Goal: Information Seeking & Learning: Learn about a topic

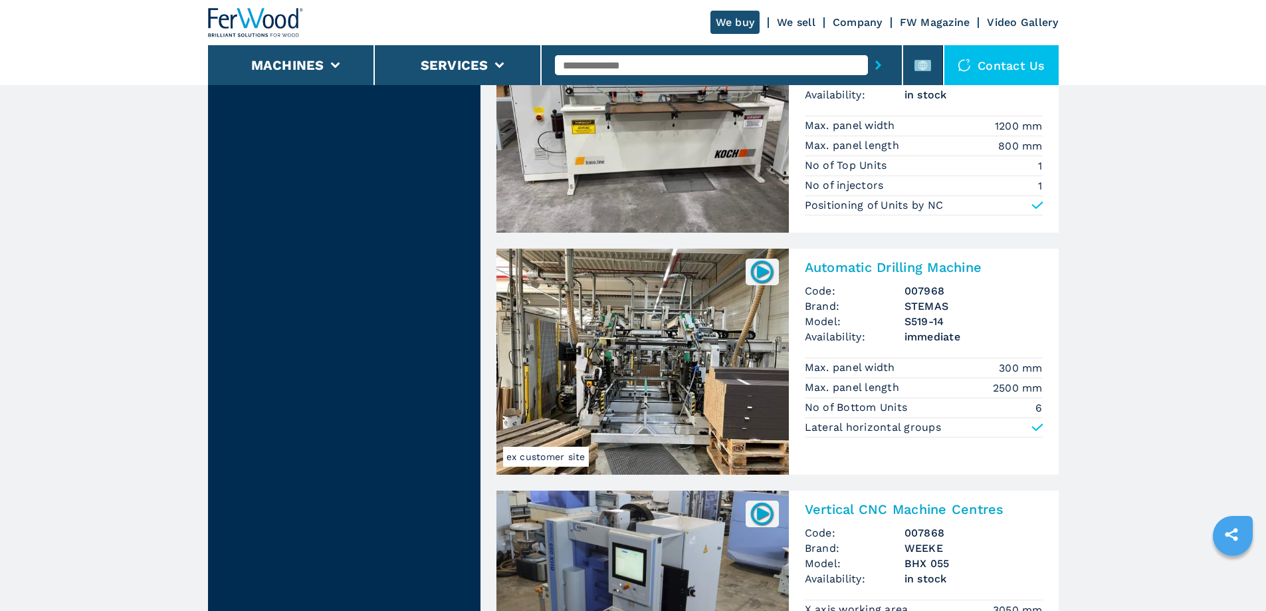
scroll to position [1395, 0]
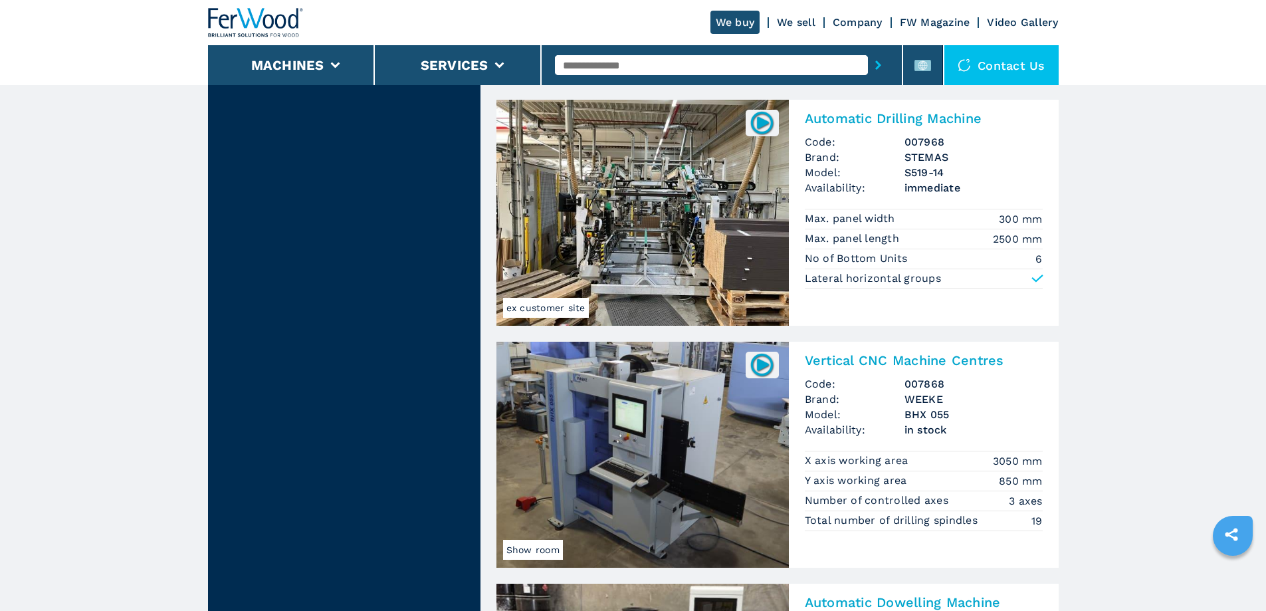
click at [637, 432] on img at bounding box center [642, 454] width 292 height 226
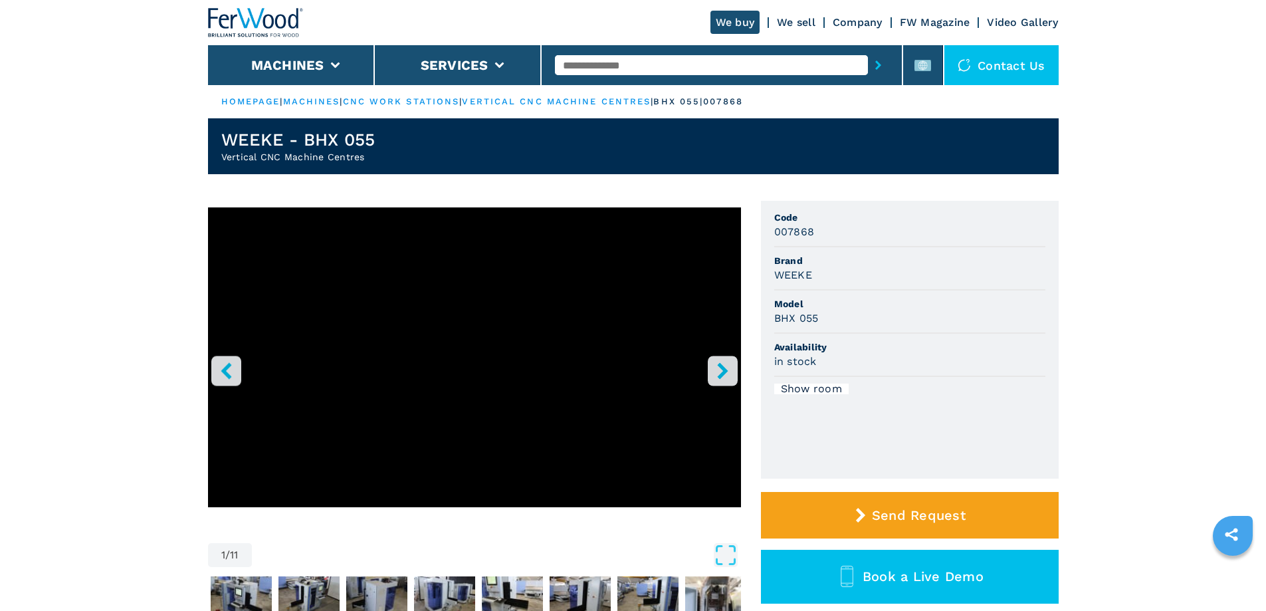
click at [716, 370] on icon "right-button" at bounding box center [722, 370] width 17 height 17
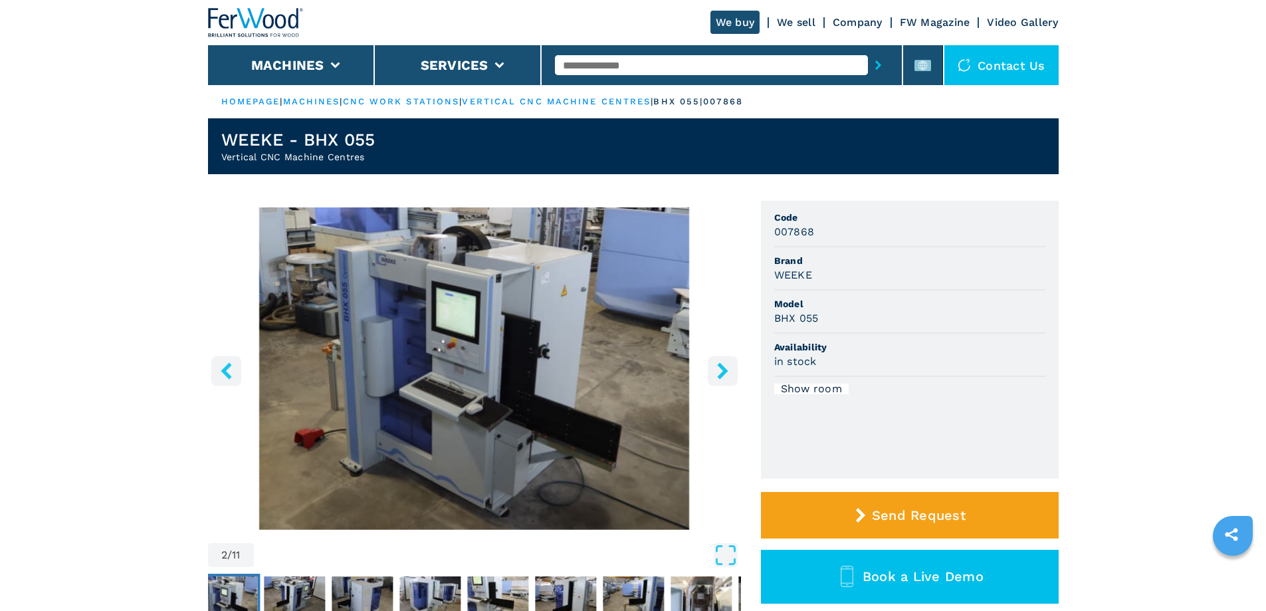
click at [462, 381] on img "Go to Slide 2" at bounding box center [474, 368] width 533 height 322
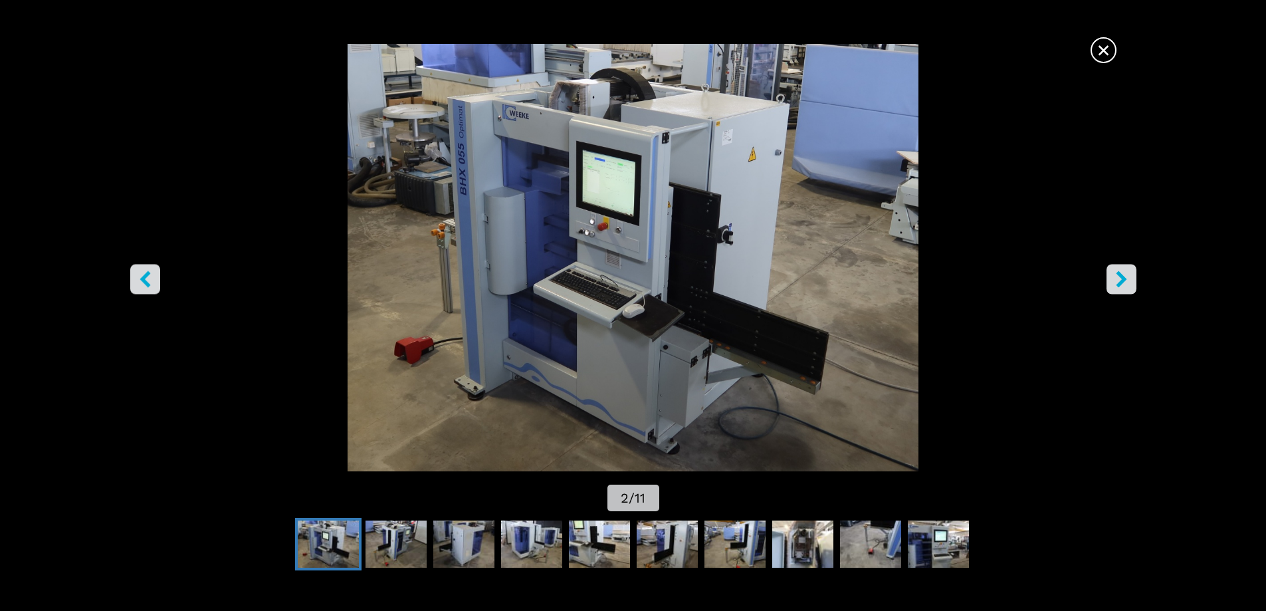
click at [1118, 276] on icon "right-button" at bounding box center [1121, 278] width 11 height 17
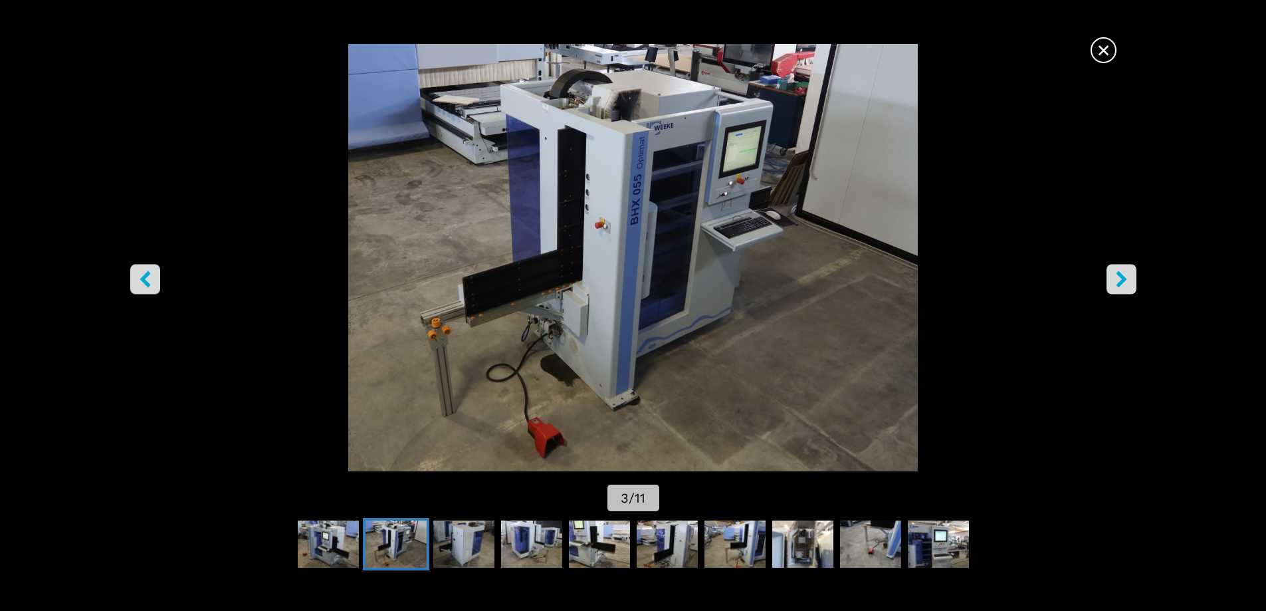
click at [1118, 276] on icon "right-button" at bounding box center [1121, 278] width 11 height 17
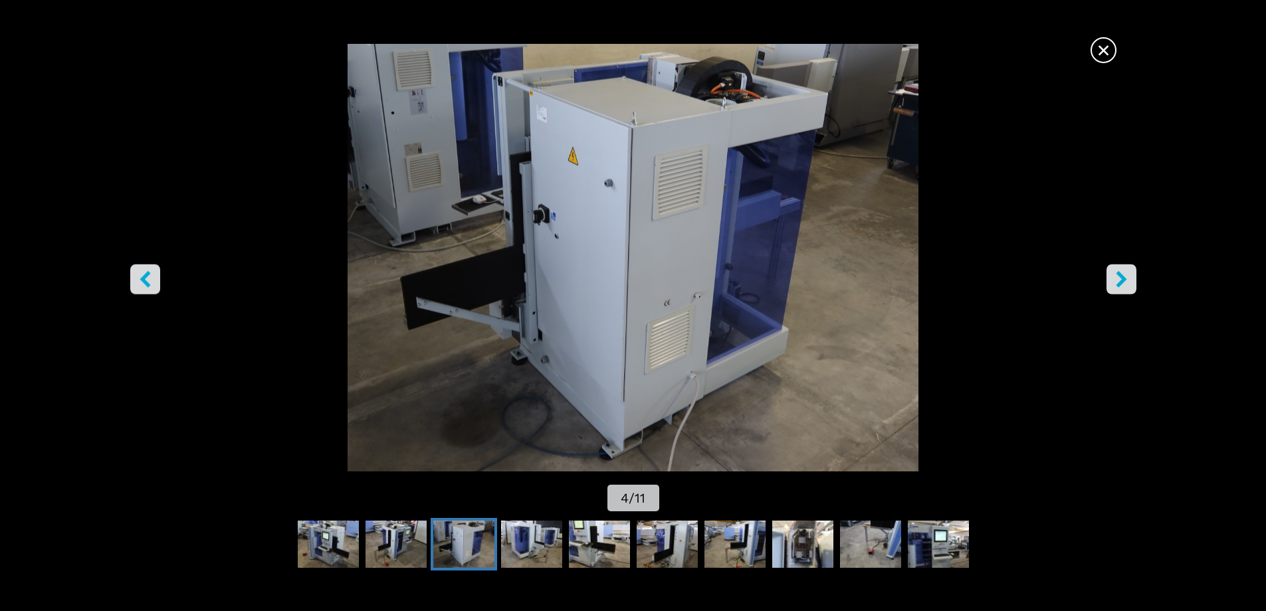
click at [1118, 276] on icon "right-button" at bounding box center [1121, 278] width 11 height 17
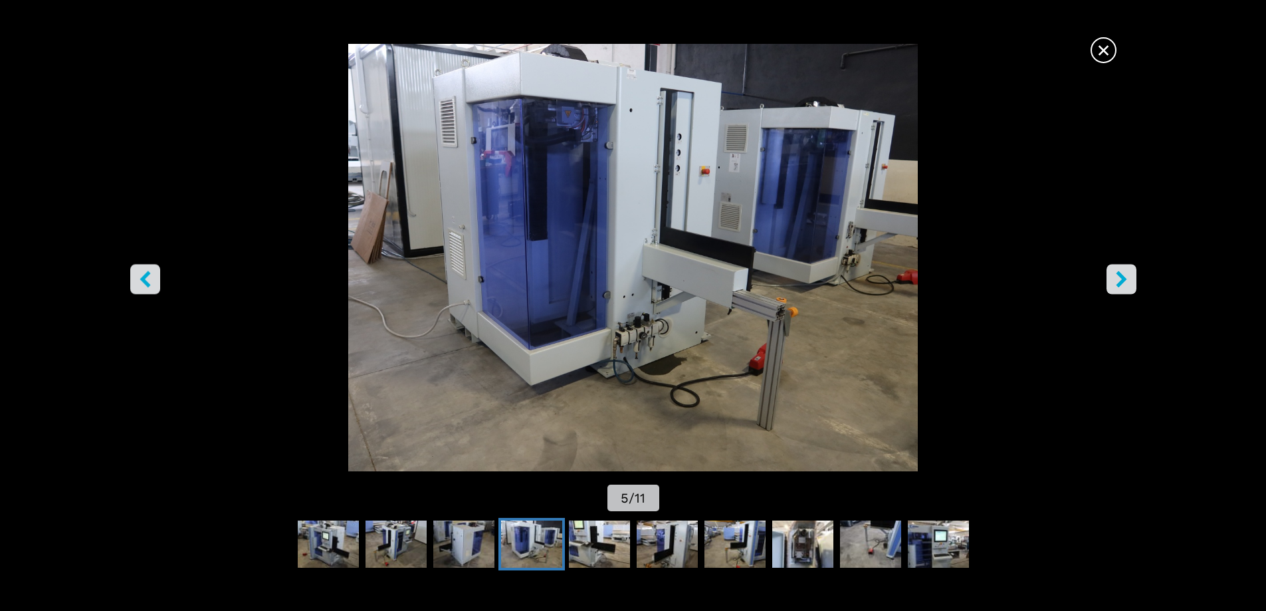
click at [1118, 276] on icon "right-button" at bounding box center [1121, 278] width 11 height 17
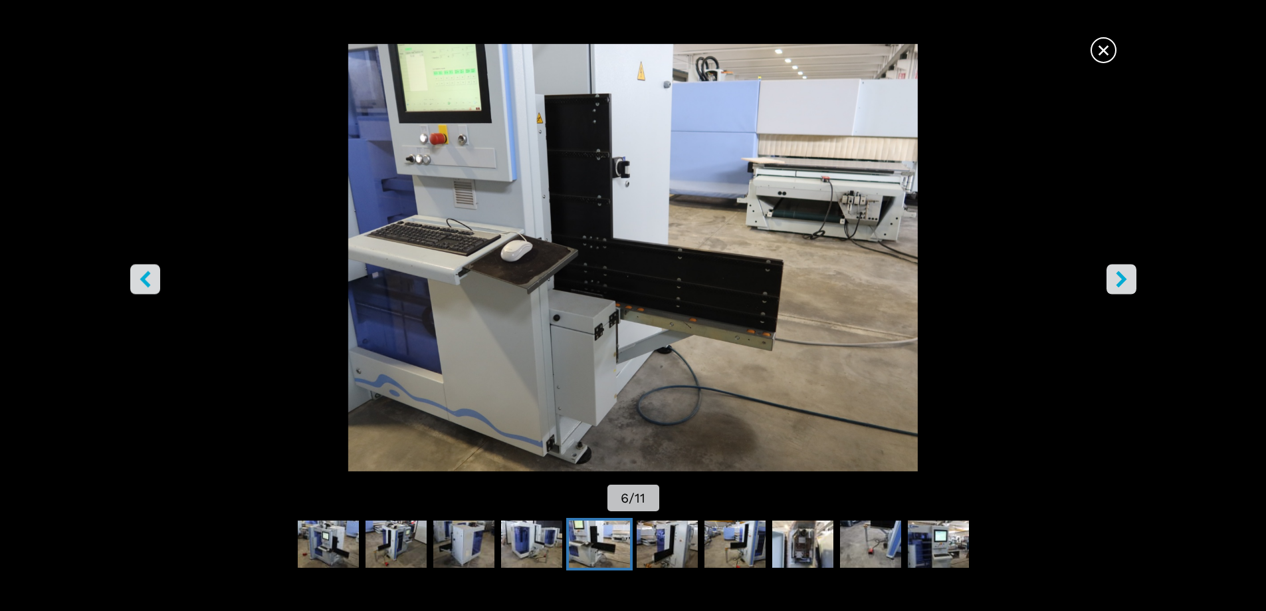
click at [1118, 276] on icon "right-button" at bounding box center [1121, 278] width 11 height 17
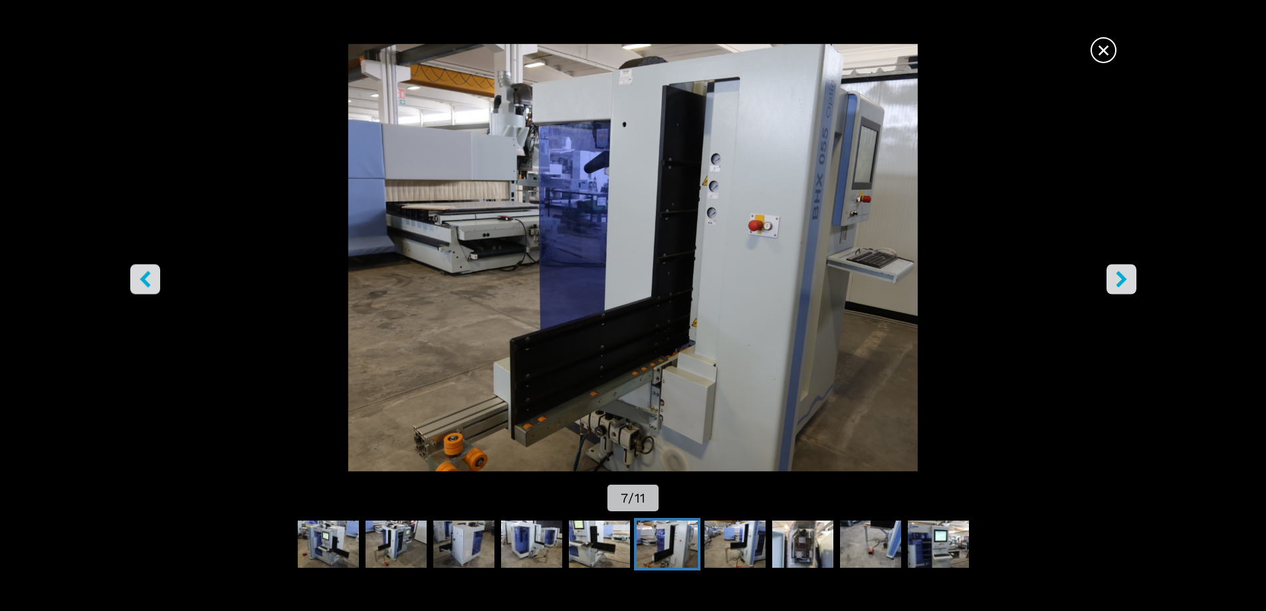
click at [1118, 276] on icon "right-button" at bounding box center [1121, 278] width 11 height 17
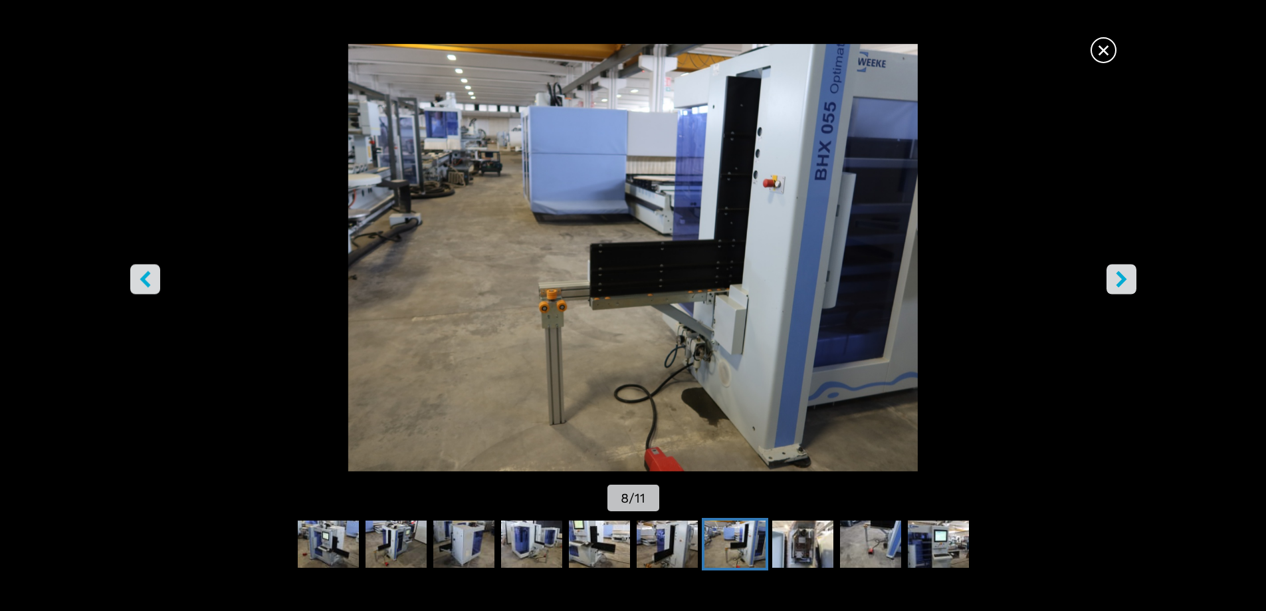
click at [1118, 276] on icon "right-button" at bounding box center [1121, 278] width 11 height 17
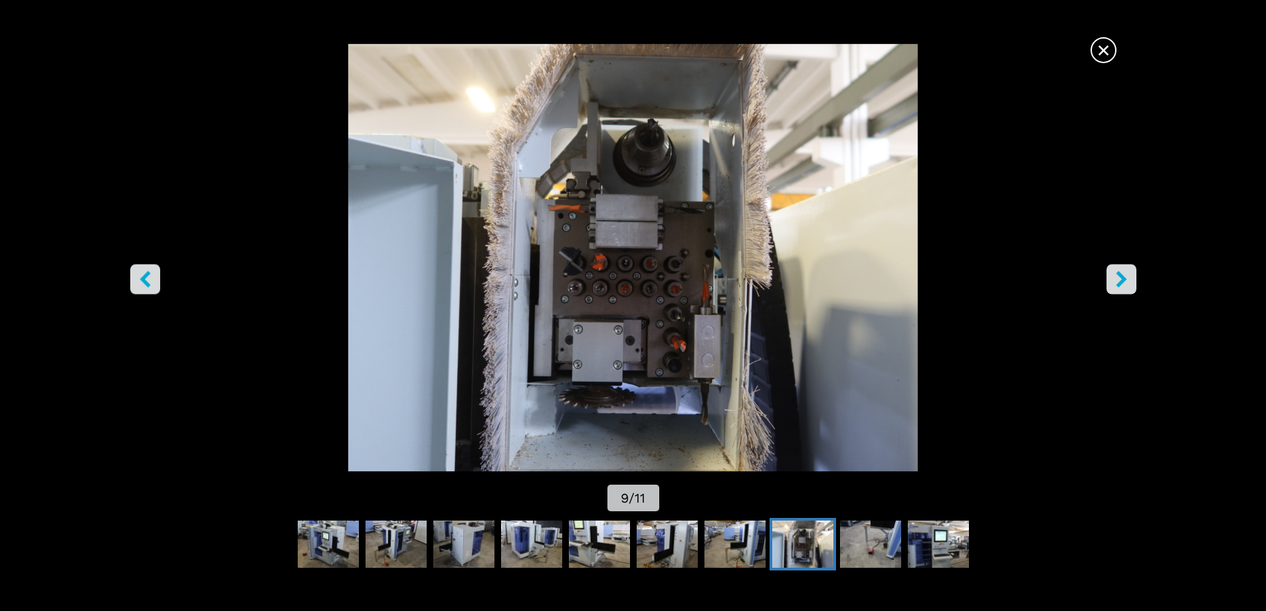
click at [1118, 276] on icon "right-button" at bounding box center [1121, 278] width 11 height 17
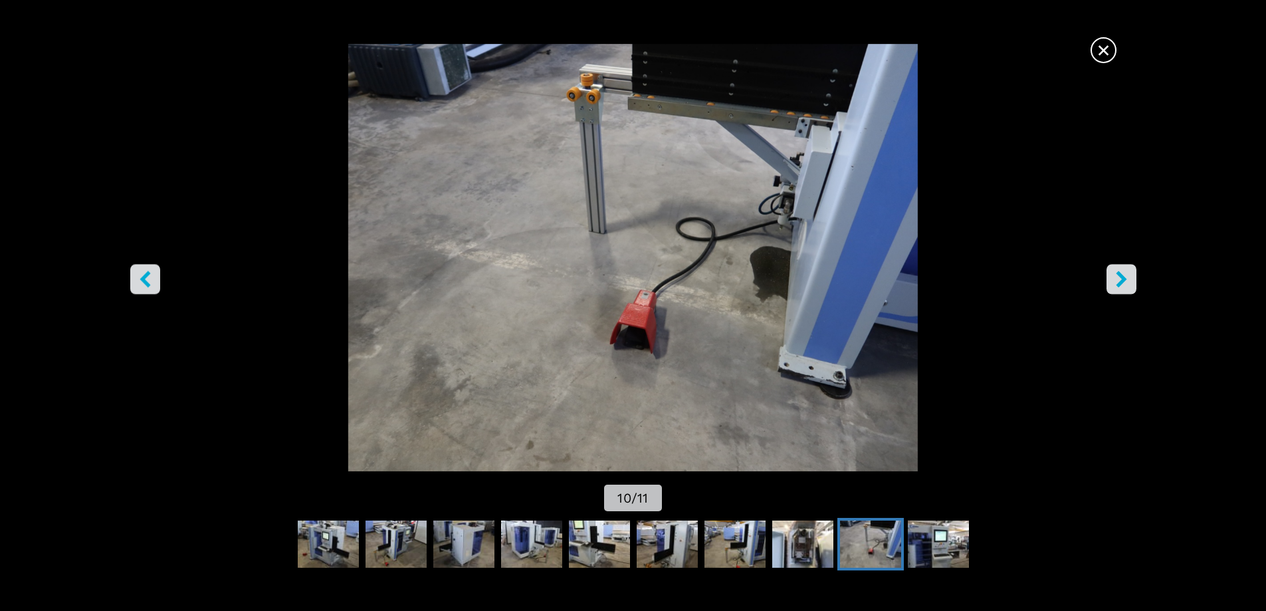
click at [1118, 276] on icon "right-button" at bounding box center [1121, 278] width 11 height 17
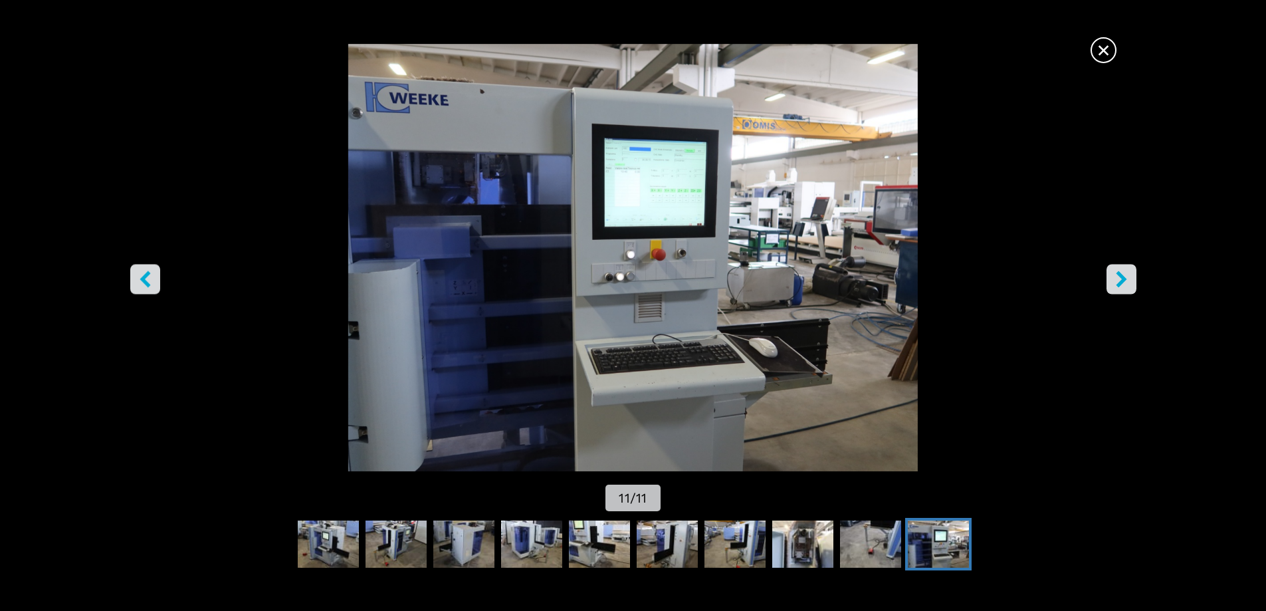
click at [692, 156] on img "Go to Slide 11" at bounding box center [632, 257] width 1139 height 427
click at [1126, 274] on icon "right-button" at bounding box center [1121, 278] width 17 height 17
